Goal: Information Seeking & Learning: Find specific fact

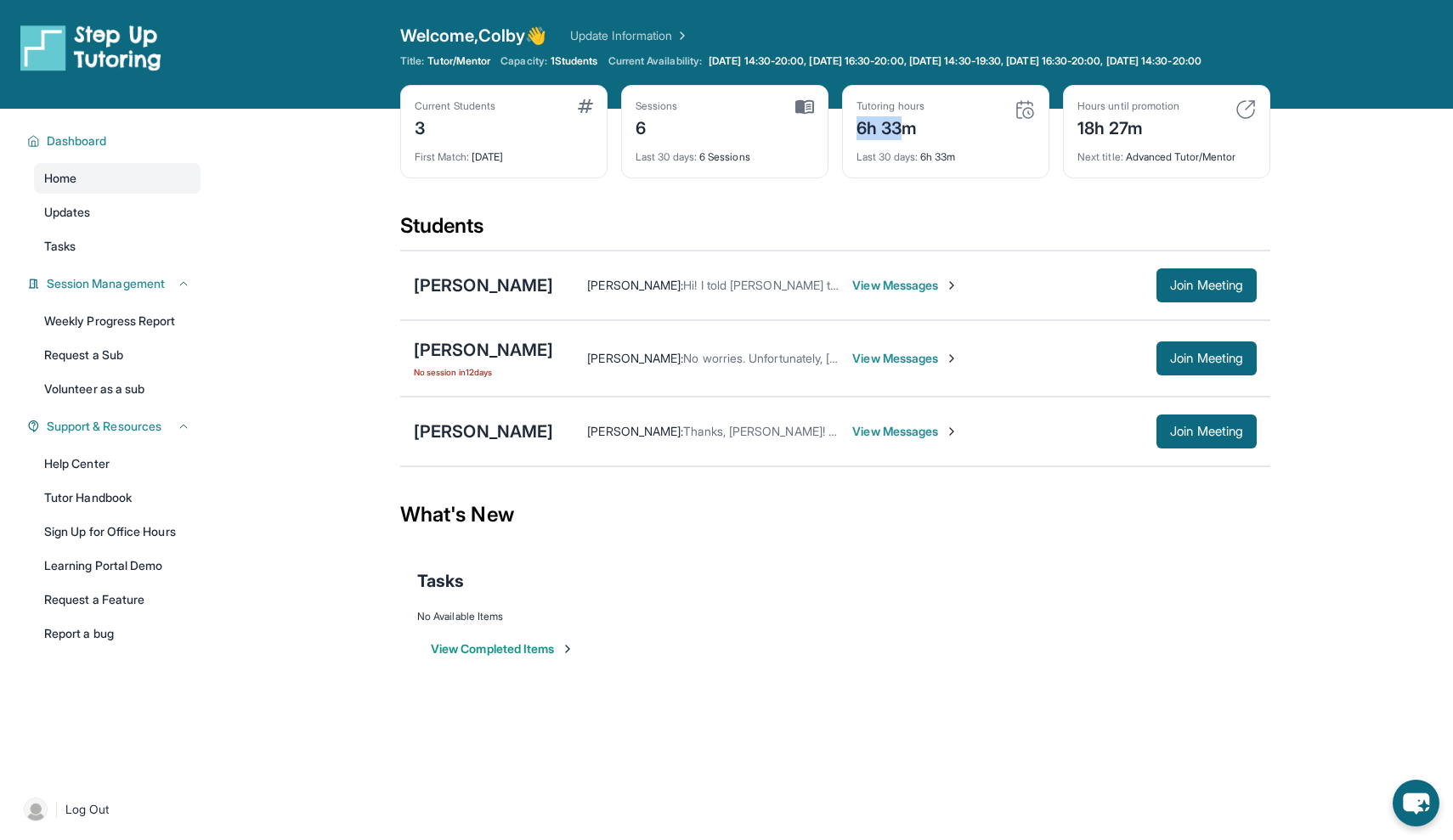
drag, startPoint x: 861, startPoint y: 145, endPoint x: 906, endPoint y: 145, distance: 45.0
click at [906, 141] on div "6h 33m" at bounding box center [890, 127] width 68 height 28
drag, startPoint x: 925, startPoint y: 145, endPoint x: 851, endPoint y: 145, distance: 74.0
click at [851, 145] on div "Tutoring hours 6h 33m Last 30 days : 6h 33m" at bounding box center [946, 131] width 207 height 93
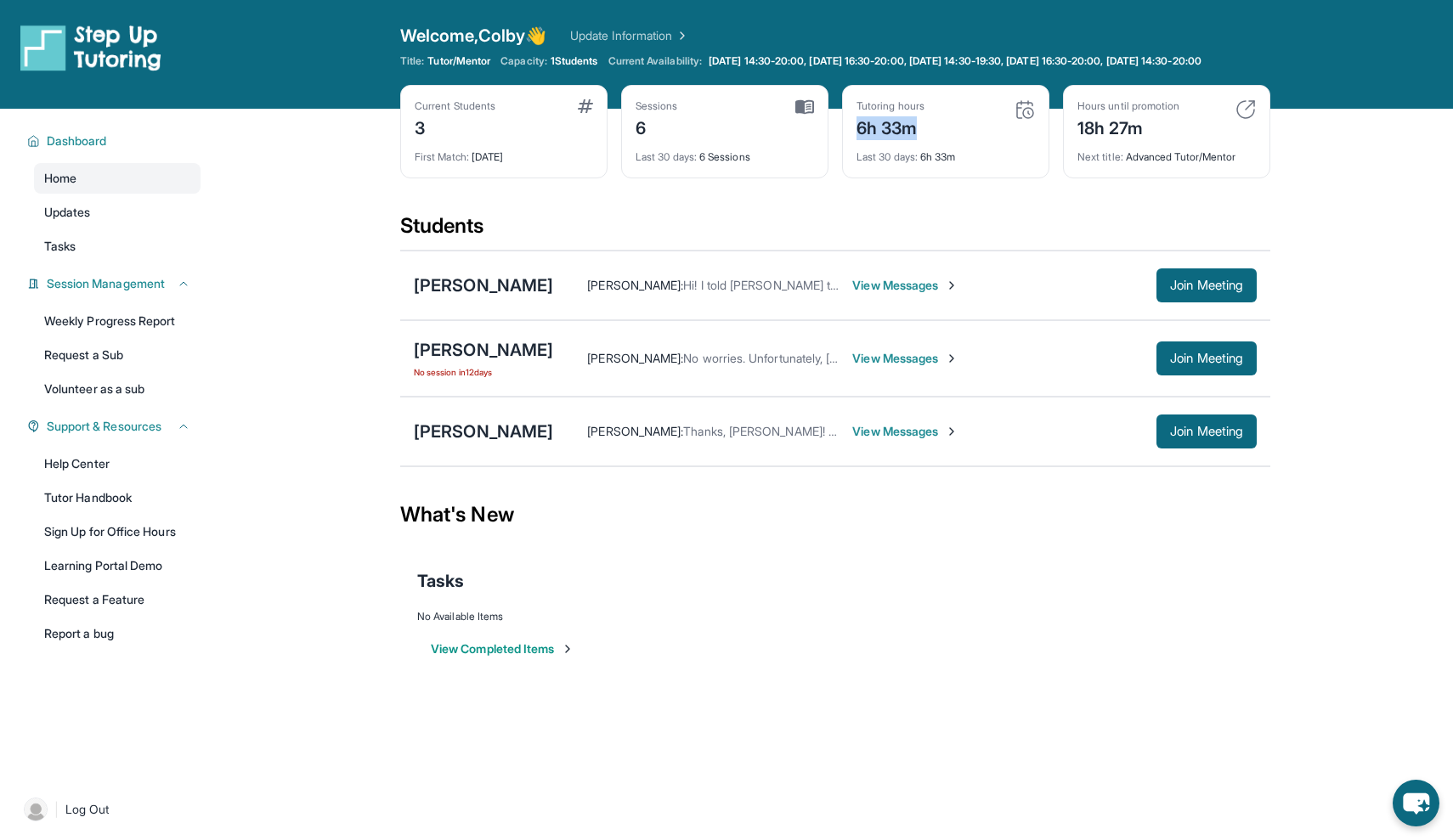
click at [861, 141] on div "6h 33m" at bounding box center [890, 127] width 68 height 28
drag, startPoint x: 861, startPoint y: 142, endPoint x: 934, endPoint y: 148, distance: 73.2
click at [934, 141] on div "Tutoring hours 6h 33m" at bounding box center [946, 119] width 179 height 41
drag, startPoint x: 916, startPoint y: 147, endPoint x: 865, endPoint y: 146, distance: 51.0
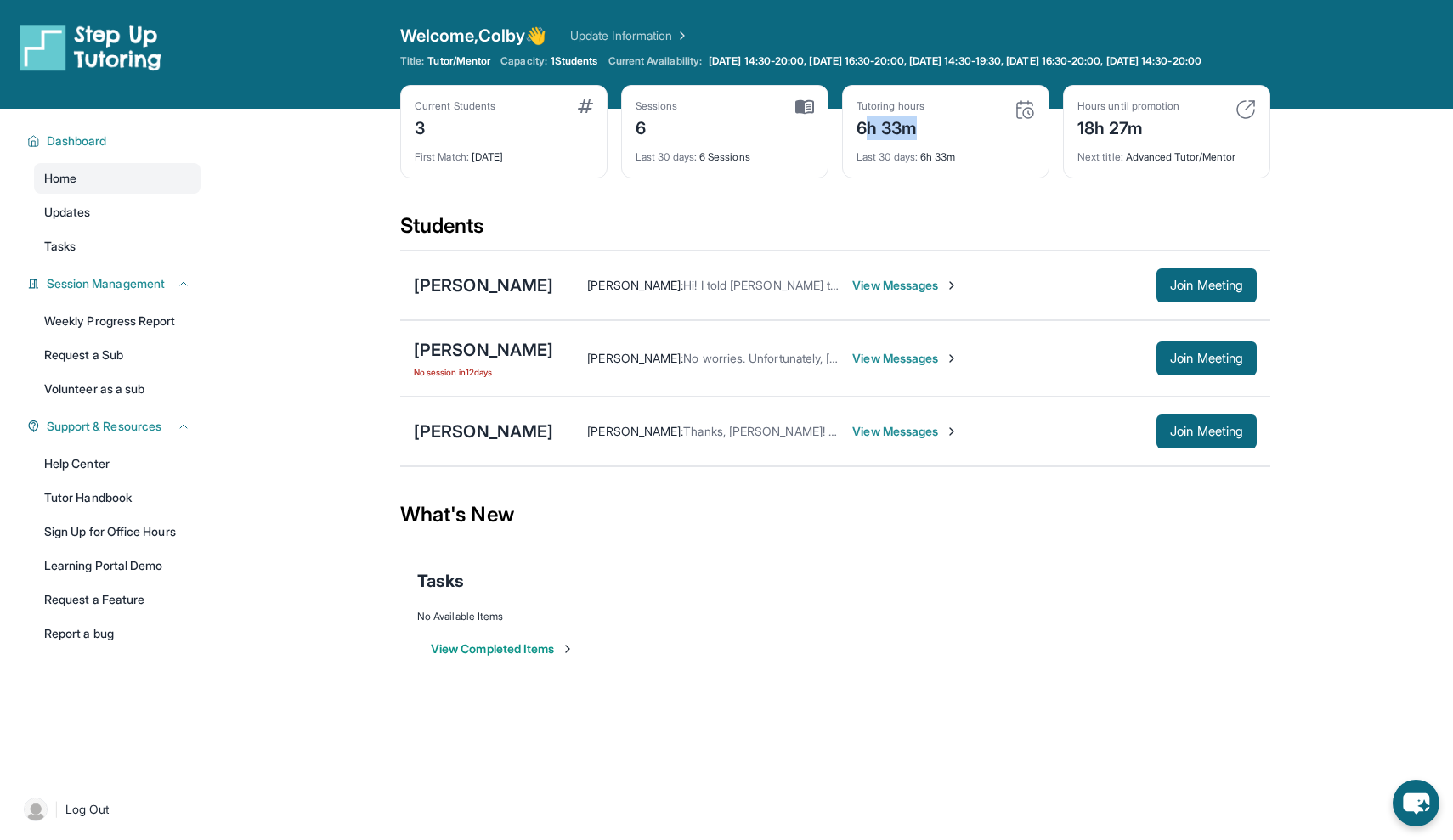
click at [865, 141] on div "6h 33m" at bounding box center [890, 127] width 68 height 28
click at [1174, 375] on button "Join Meeting" at bounding box center [1206, 358] width 100 height 34
click at [446, 362] on div "[PERSON_NAME]" at bounding box center [484, 350] width 140 height 24
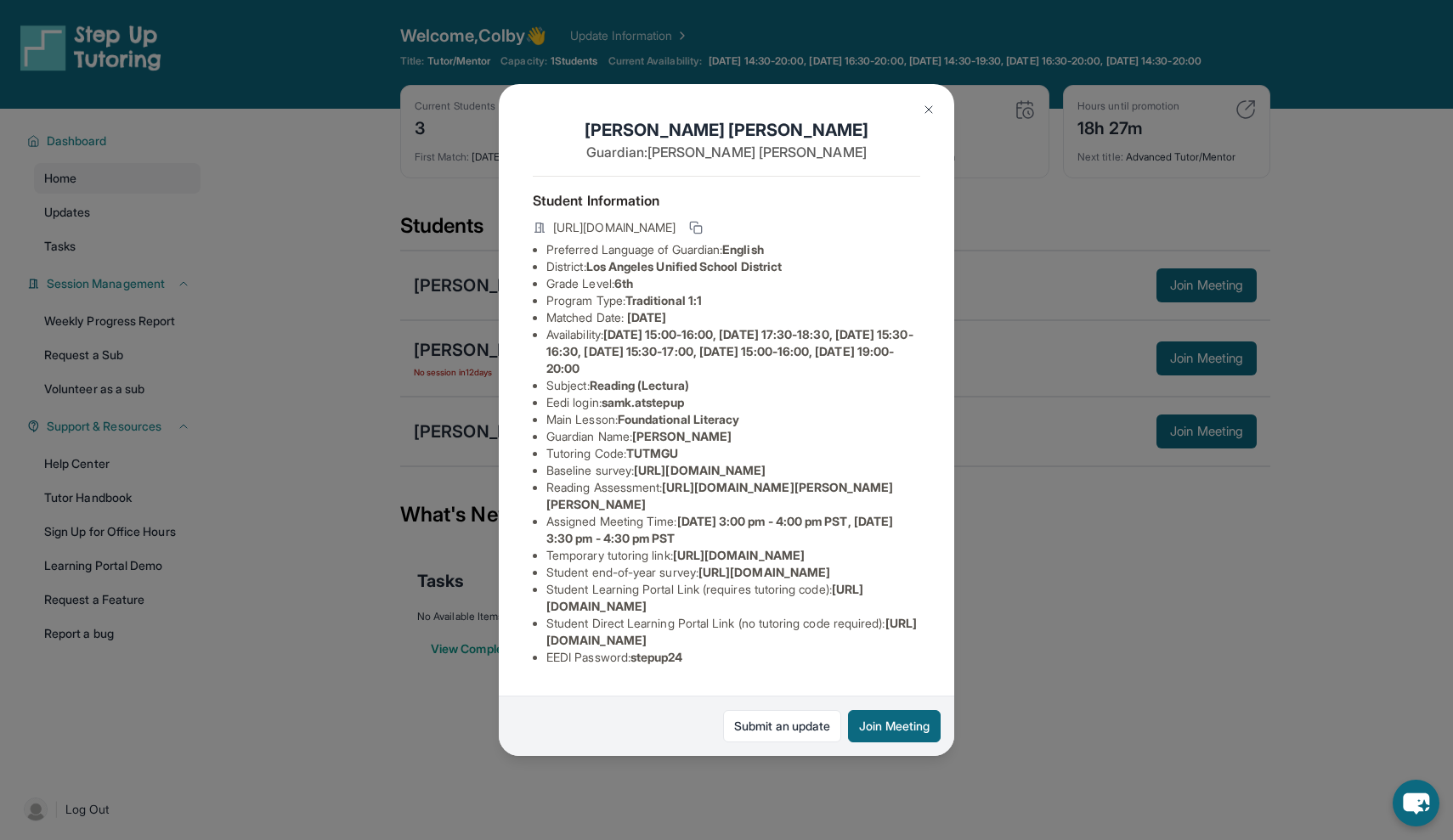
scroll to position [102, 0]
drag, startPoint x: 909, startPoint y: 467, endPoint x: 745, endPoint y: 449, distance: 165.0
click at [745, 479] on li "Reading Assessment : https://fhzml4p6.paperform.co/?id=2024-s8407&name=Sam%20Kh…" at bounding box center [733, 495] width 374 height 34
click at [926, 124] on button at bounding box center [928, 109] width 34 height 34
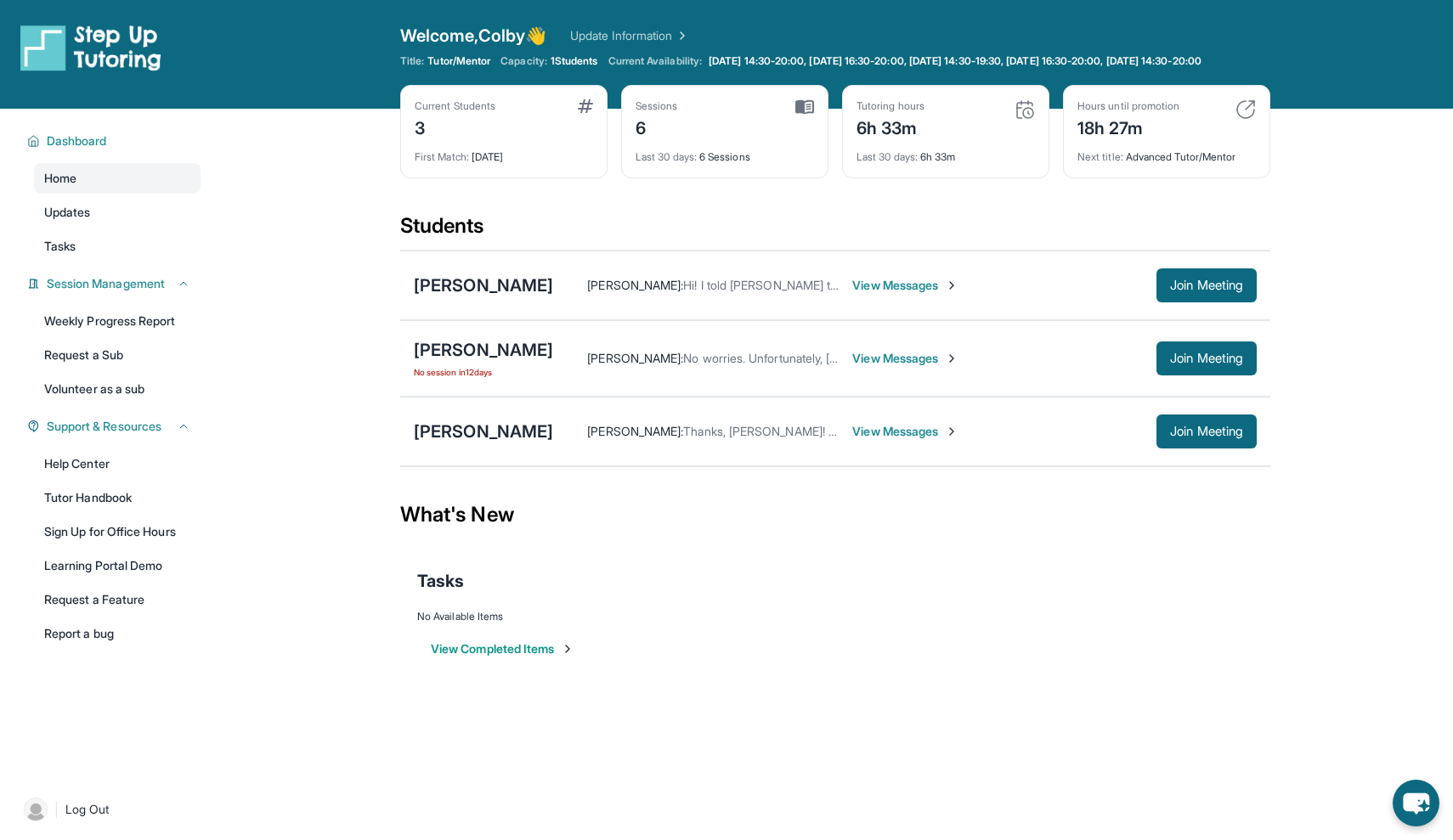
click at [553, 294] on div "Colby Metcalf : Hi! I told Lia this but I unfortunately will not be able to hol…" at bounding box center [854, 285] width 603 height 17
click at [519, 298] on div "[PERSON_NAME]" at bounding box center [484, 285] width 140 height 24
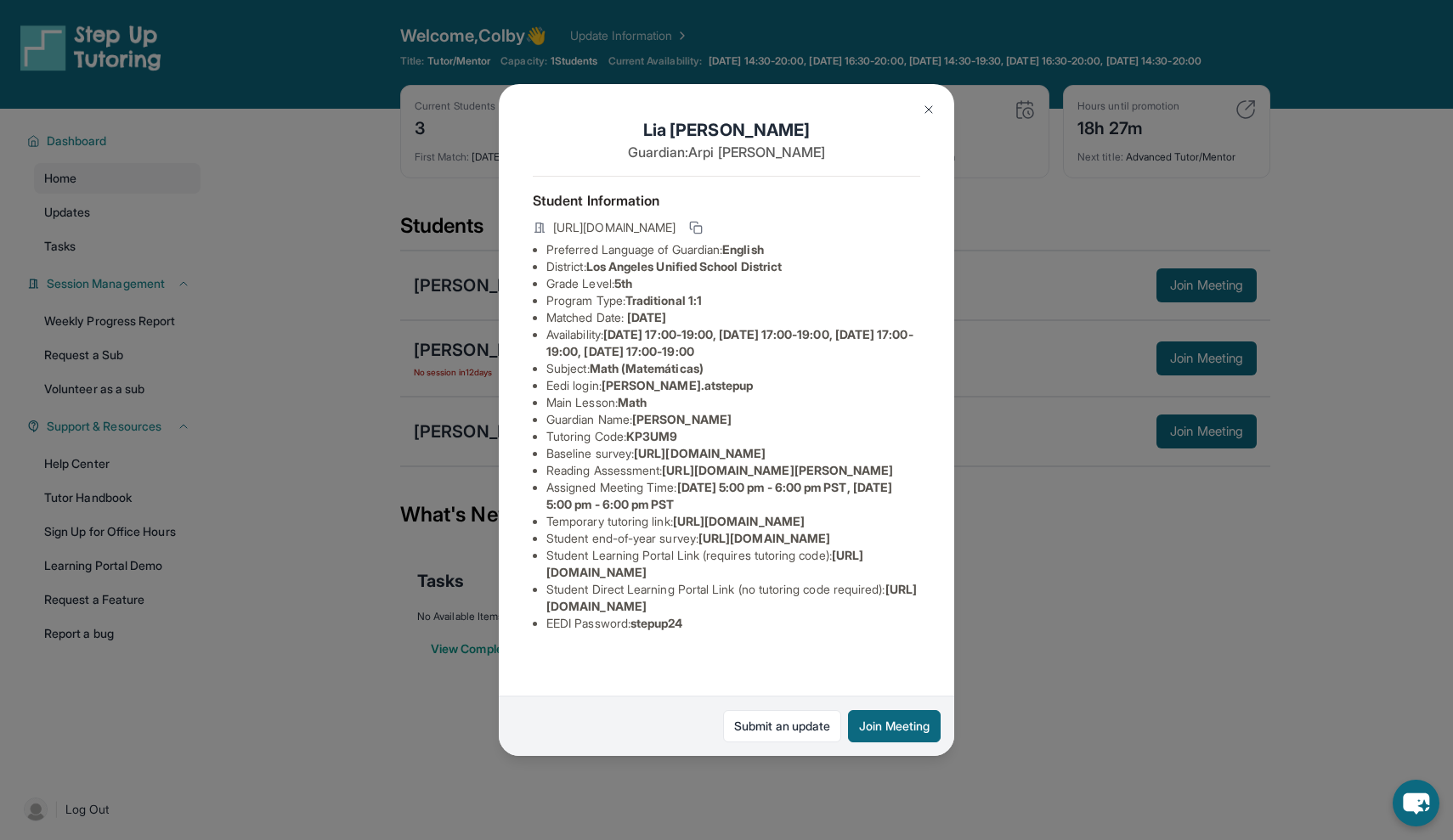
scroll to position [144, 0]
click at [921, 100] on button at bounding box center [928, 109] width 34 height 34
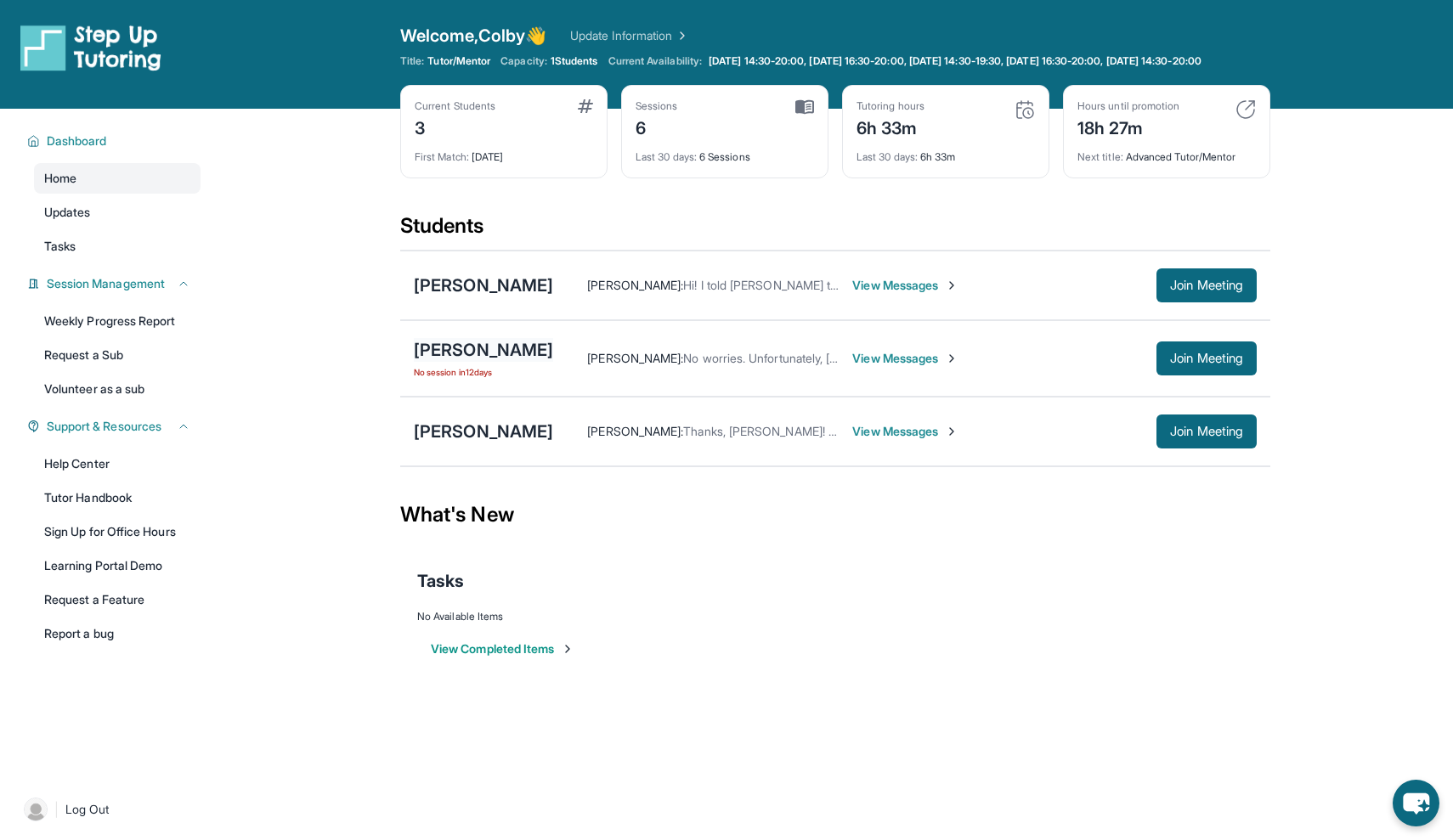
click at [504, 362] on div "[PERSON_NAME]" at bounding box center [484, 350] width 140 height 24
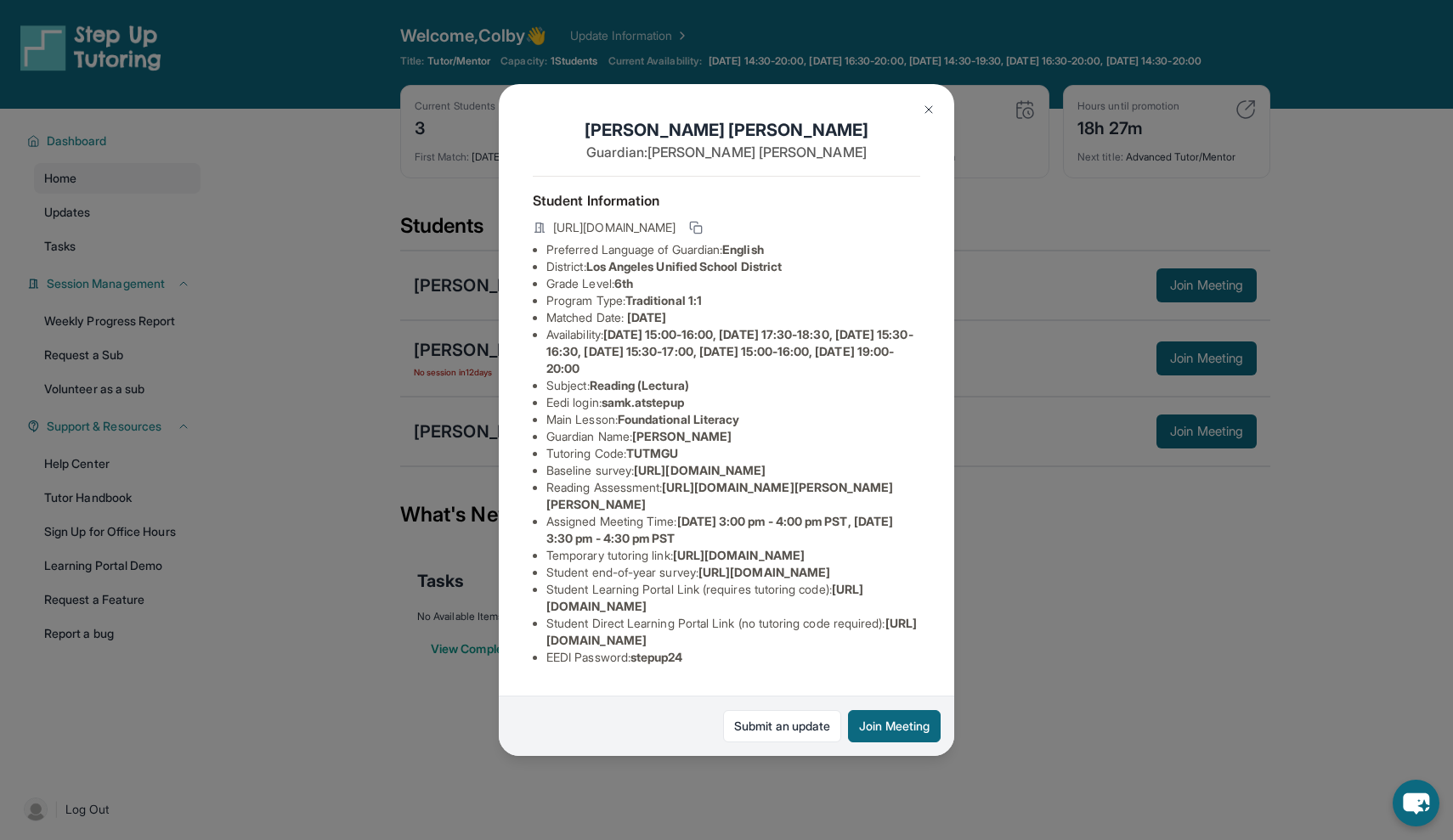
click at [924, 97] on button at bounding box center [928, 109] width 34 height 34
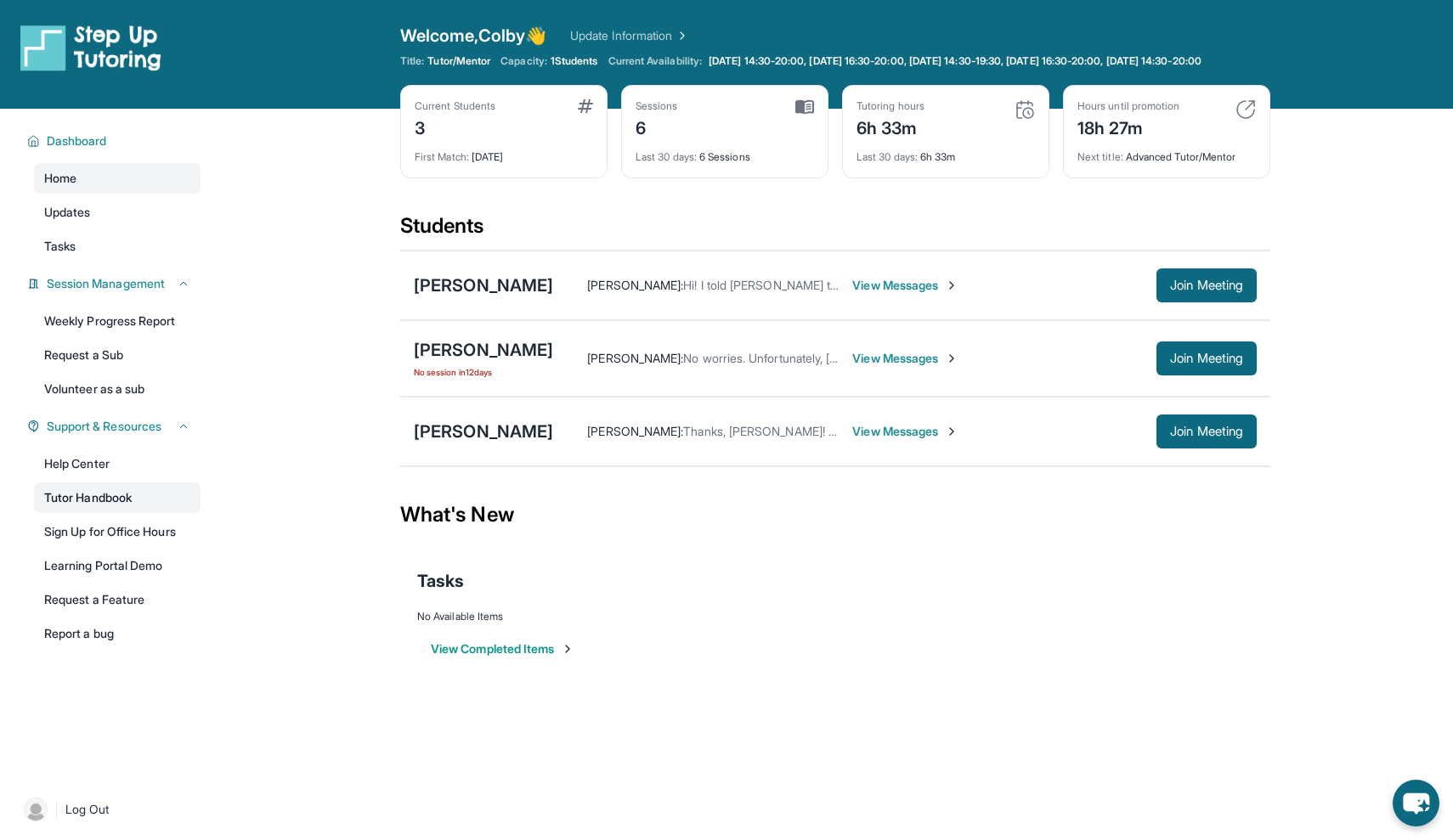
click at [110, 513] on link "Tutor Handbook" at bounding box center [116, 497] width 167 height 30
click at [455, 375] on div "Sam Khosrovani No session in 12 days" at bounding box center [484, 358] width 140 height 41
click at [458, 362] on div "[PERSON_NAME]" at bounding box center [484, 350] width 140 height 24
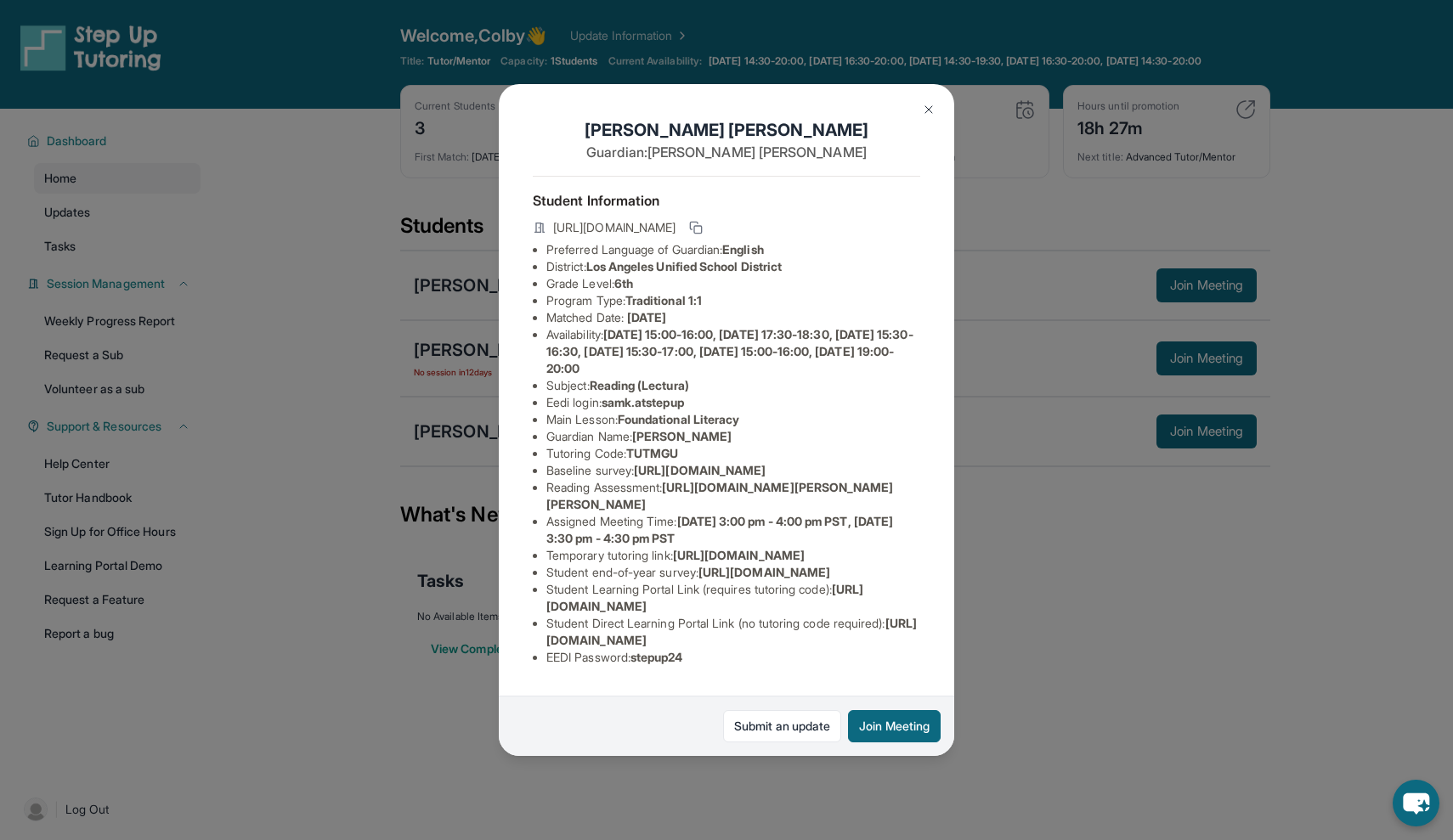
scroll to position [135, 597]
drag, startPoint x: 538, startPoint y: 351, endPoint x: 872, endPoint y: 383, distance: 335.5
click at [872, 383] on div "Sam Khosrovani Guardian: Maria Ruiz Student Information https://student-portal.…" at bounding box center [726, 420] width 456 height 672
copy li "https://airtable.com/apprlfn8WjpjBUn2G/shrK0QR6AaNyG5psY?prefill_Type%20of%20Fo…"
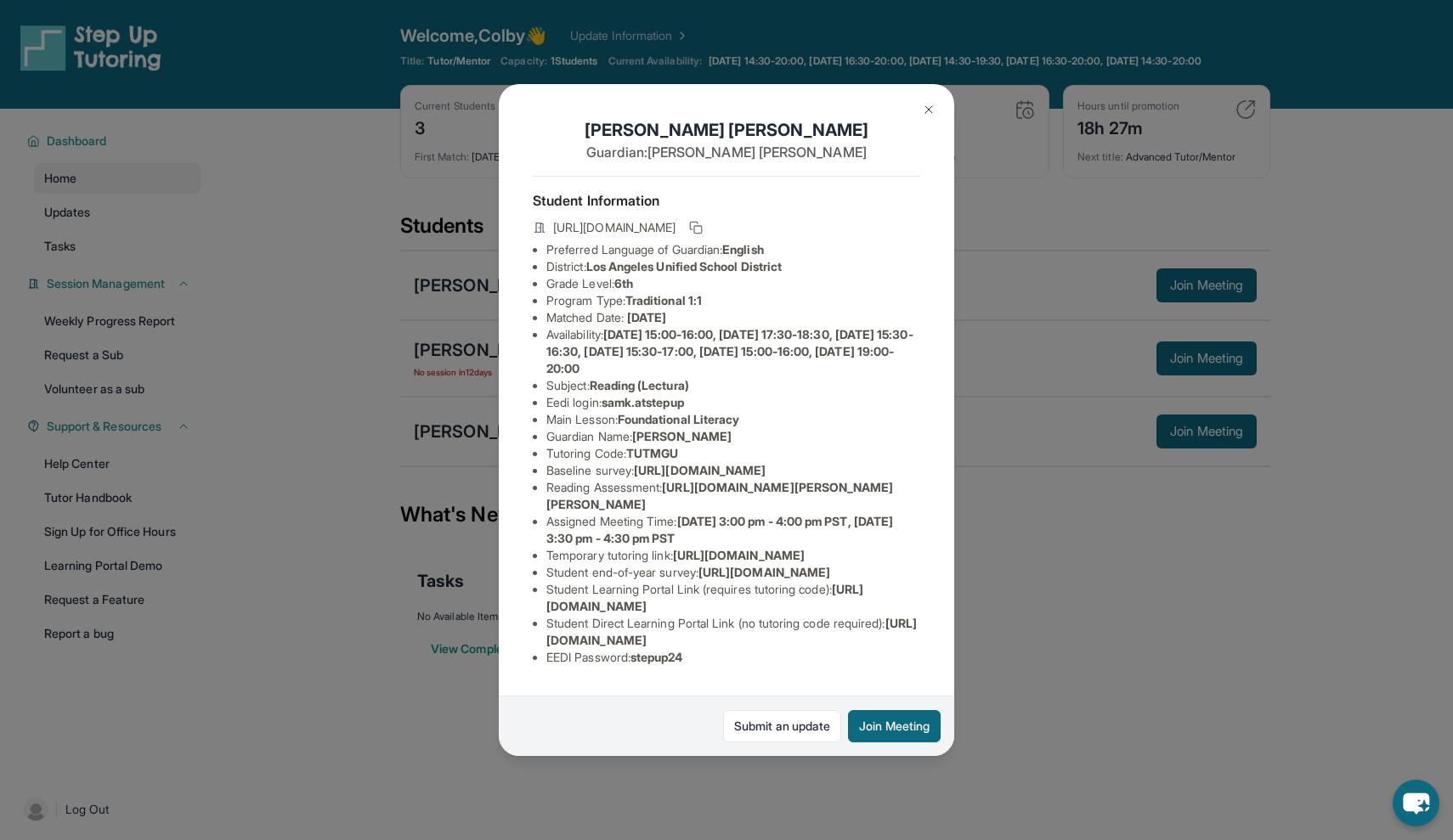
click at [929, 102] on button at bounding box center [928, 109] width 34 height 34
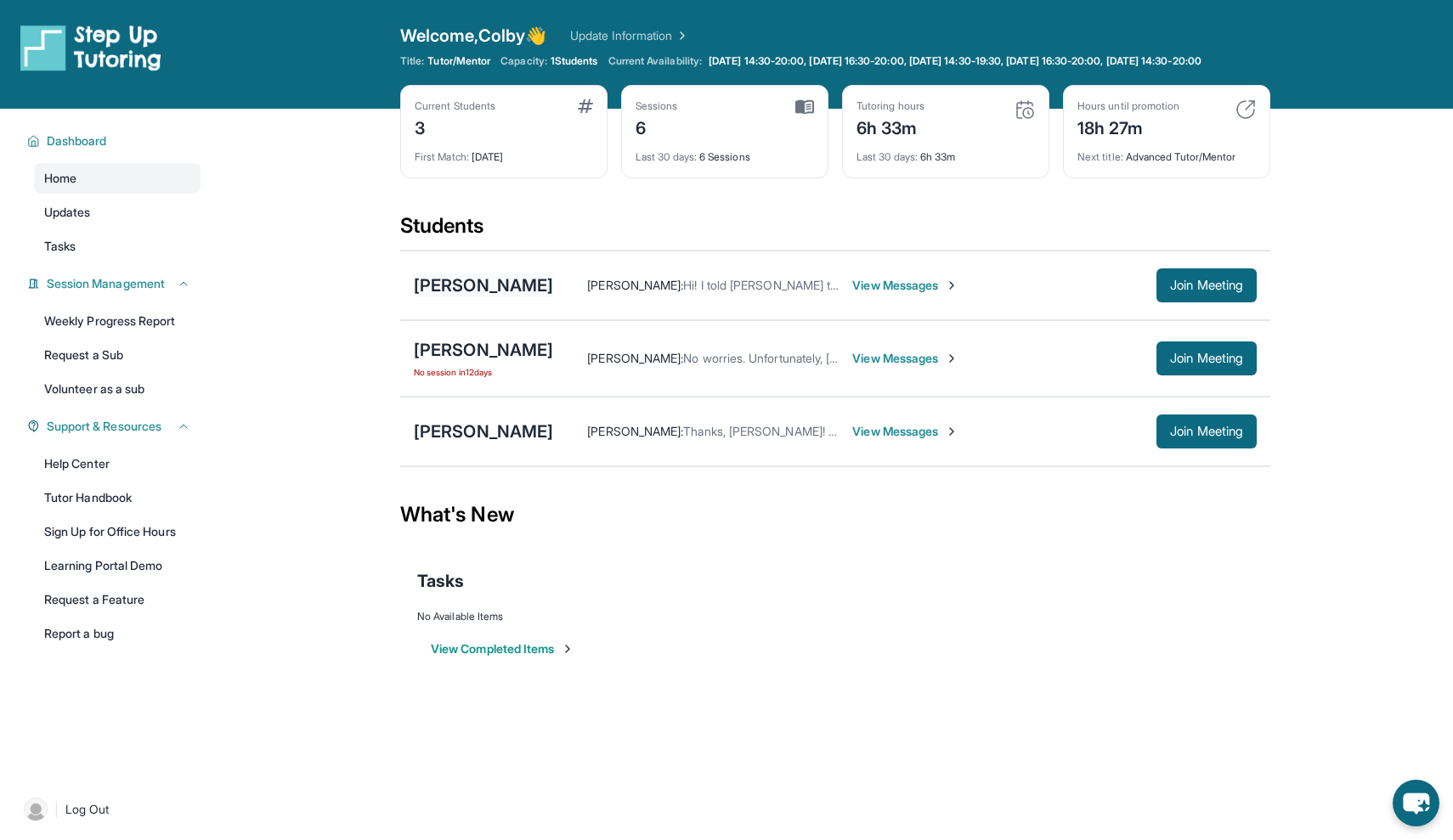
click at [467, 297] on div "[PERSON_NAME]" at bounding box center [484, 285] width 140 height 24
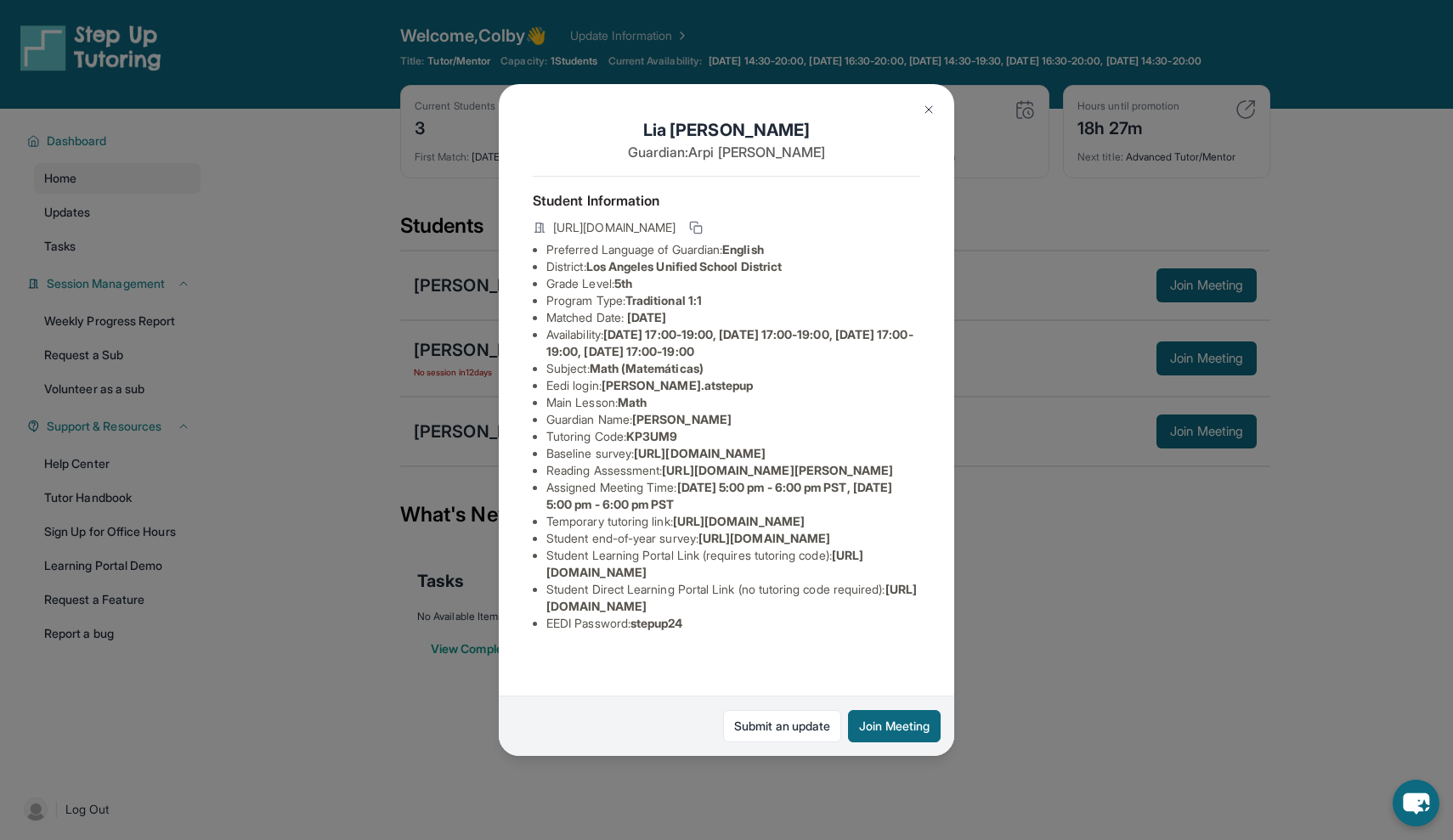
scroll to position [41, 0]
click at [922, 114] on img at bounding box center [929, 110] width 14 height 14
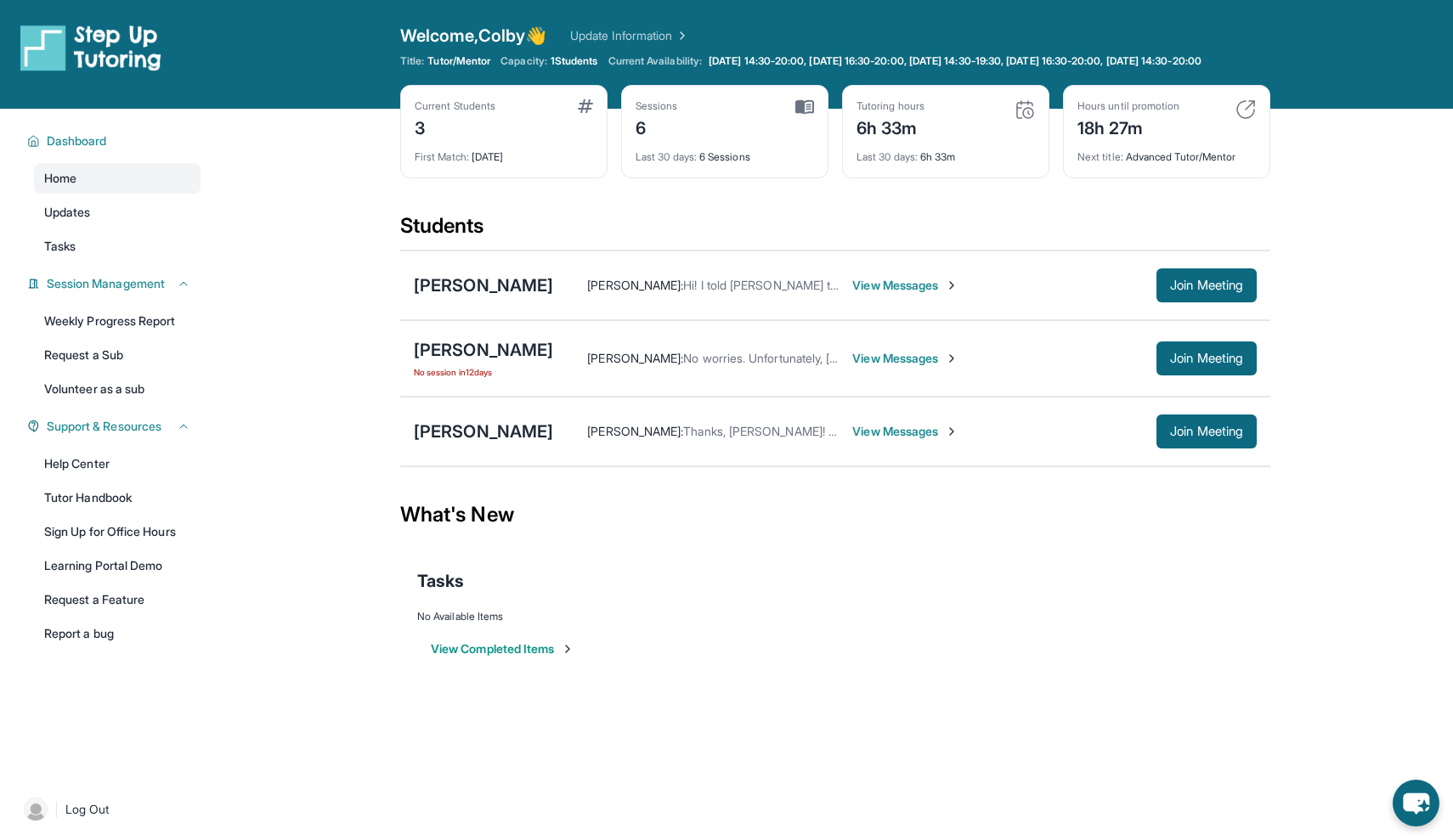
click at [492, 375] on div "Sam Khosrovani No session in 12 days" at bounding box center [484, 358] width 140 height 41
click at [503, 362] on div "[PERSON_NAME]" at bounding box center [484, 350] width 140 height 24
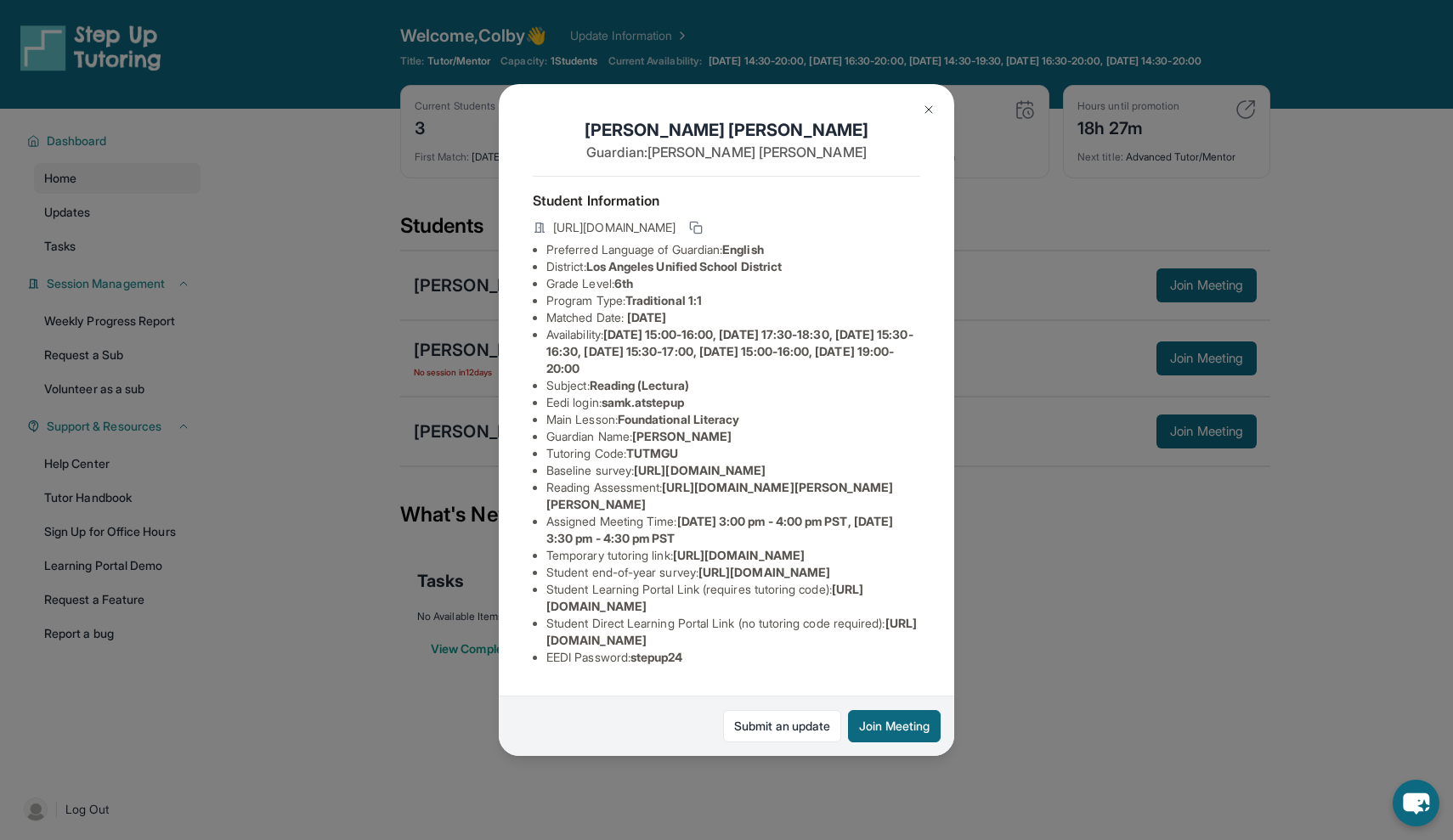
drag, startPoint x: 609, startPoint y: 403, endPoint x: 708, endPoint y: 404, distance: 99.0
click at [708, 404] on li "Eedi login : samk.atstepup" at bounding box center [733, 403] width 374 height 17
copy li "samk.atstepup"
